Goal: Transaction & Acquisition: Purchase product/service

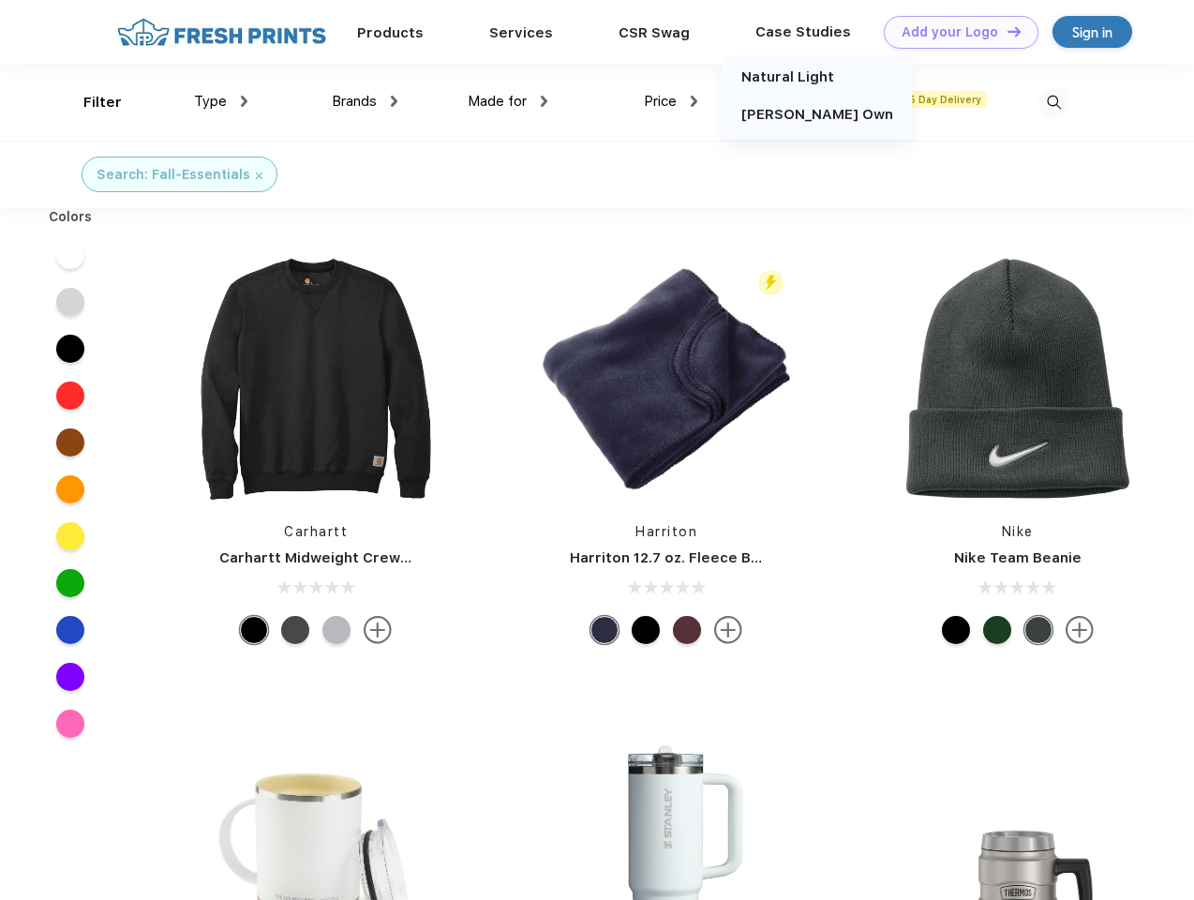
scroll to position [1, 0]
click at [954, 32] on link "Add your Logo Design Tool" at bounding box center [961, 32] width 155 height 33
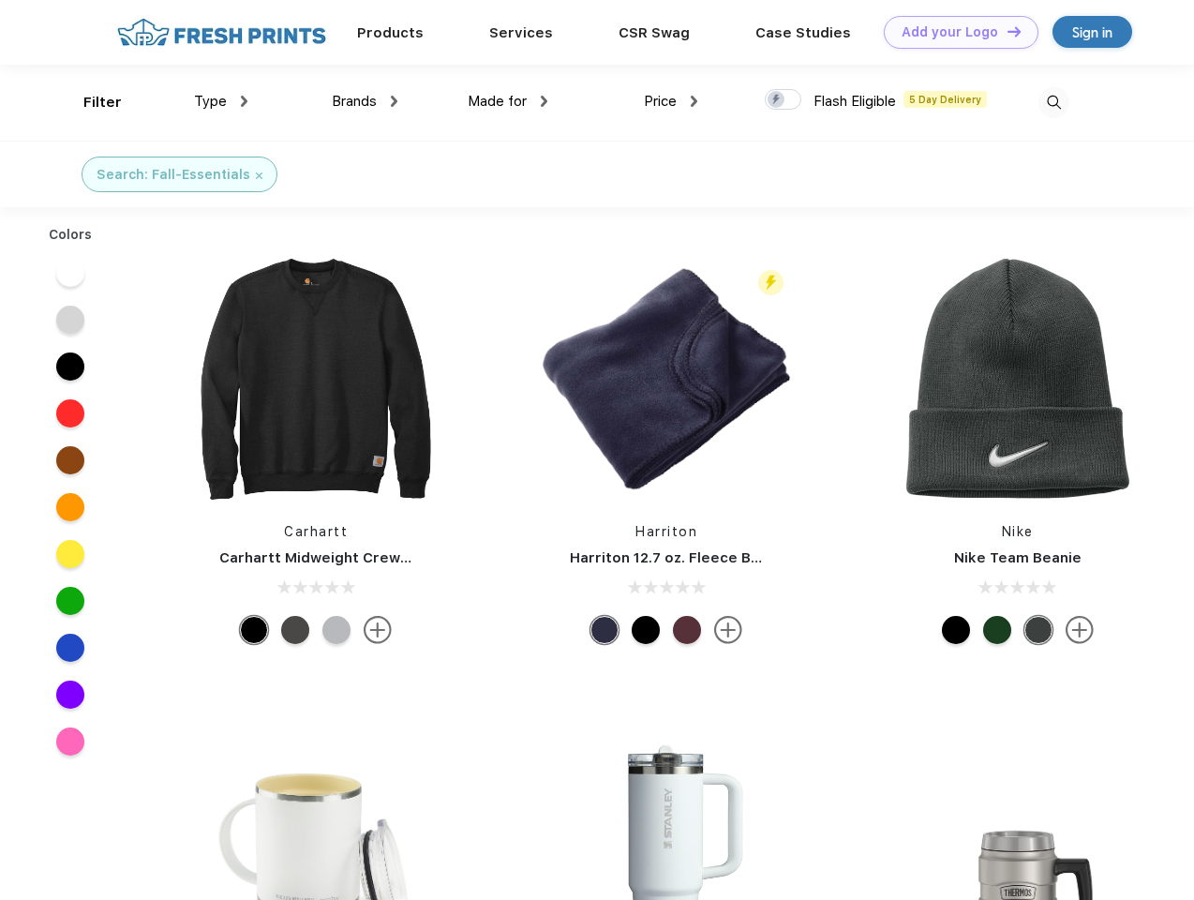
click at [0, 0] on div "Design Tool" at bounding box center [0, 0] width 0 height 0
click at [1006, 31] on link "Add your Logo Design Tool" at bounding box center [961, 32] width 155 height 33
click at [90, 102] on div "Filter" at bounding box center [102, 103] width 38 height 22
click at [221, 101] on span "Type" at bounding box center [210, 101] width 33 height 17
click at [365, 101] on span "Brands" at bounding box center [354, 101] width 45 height 17
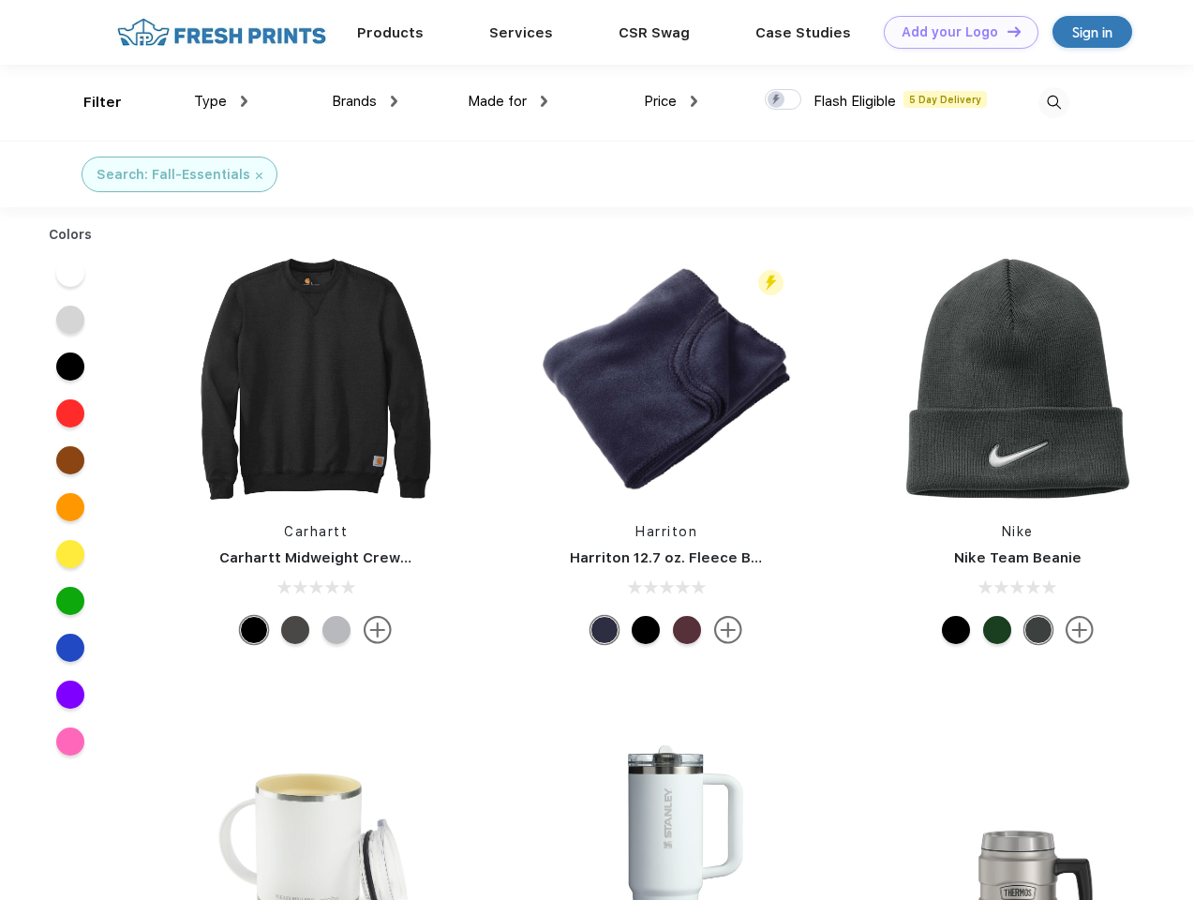
click at [508, 101] on span "Made for" at bounding box center [497, 101] width 59 height 17
click at [671, 101] on span "Price" at bounding box center [660, 101] width 33 height 17
click at [784, 100] on div at bounding box center [783, 99] width 37 height 21
click at [777, 100] on input "checkbox" at bounding box center [771, 94] width 12 height 12
click at [1054, 102] on img at bounding box center [1054, 102] width 31 height 31
